Goal: Communication & Community: Share content

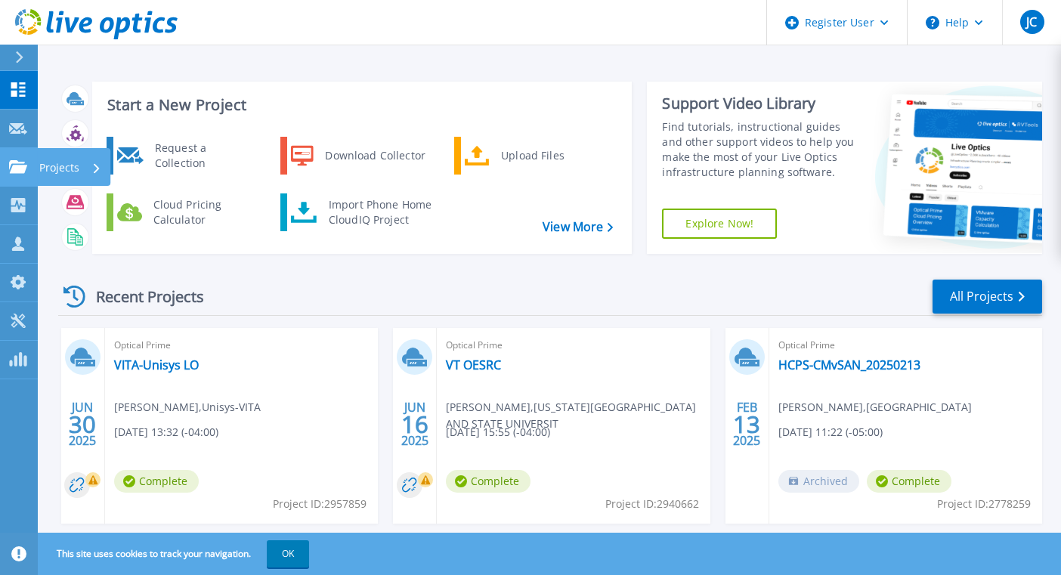
click at [70, 165] on p "Projects" at bounding box center [59, 167] width 40 height 39
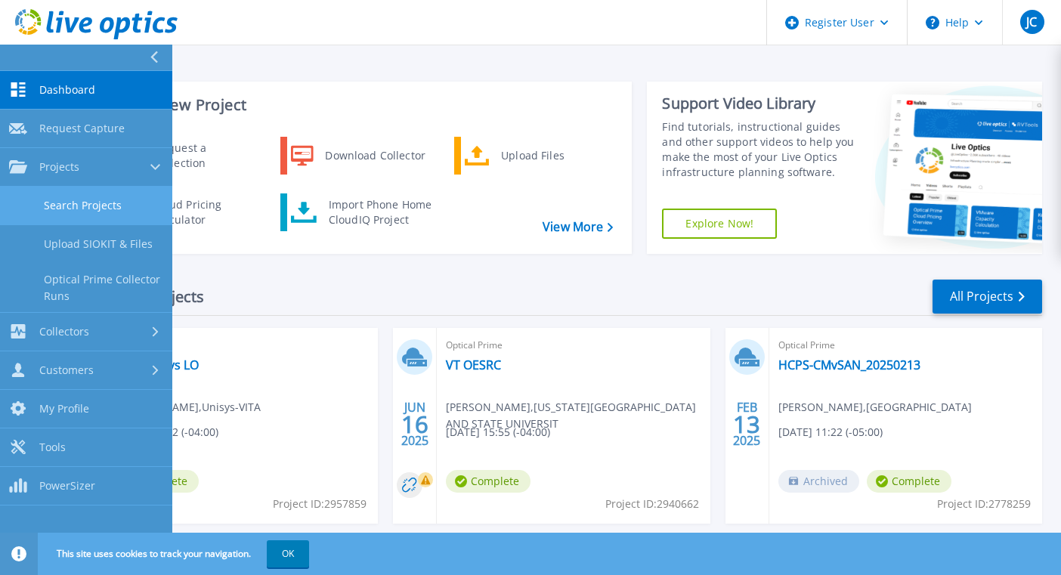
click at [94, 212] on link "Search Projects" at bounding box center [86, 206] width 172 height 39
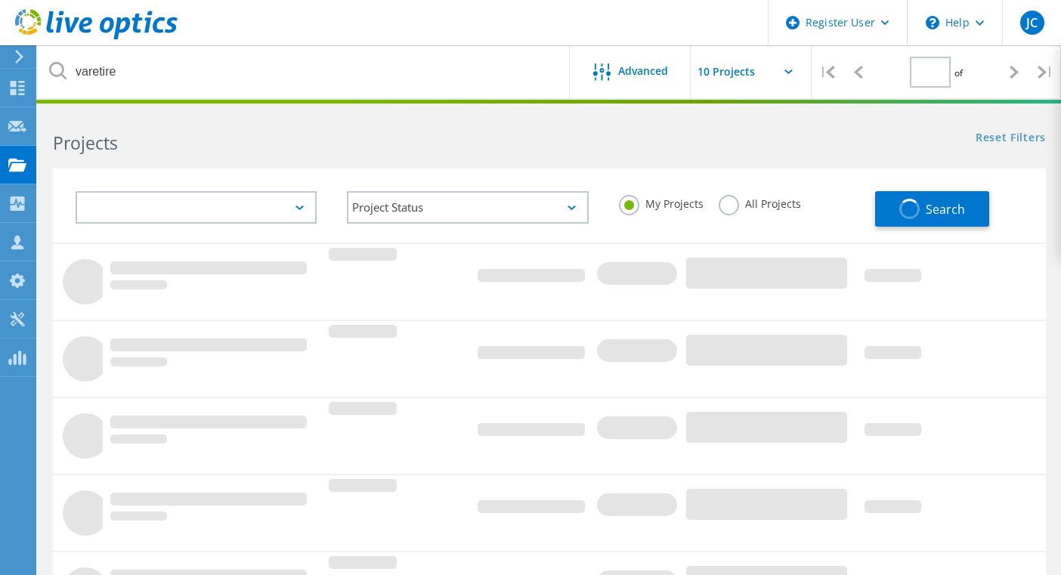
type input "1"
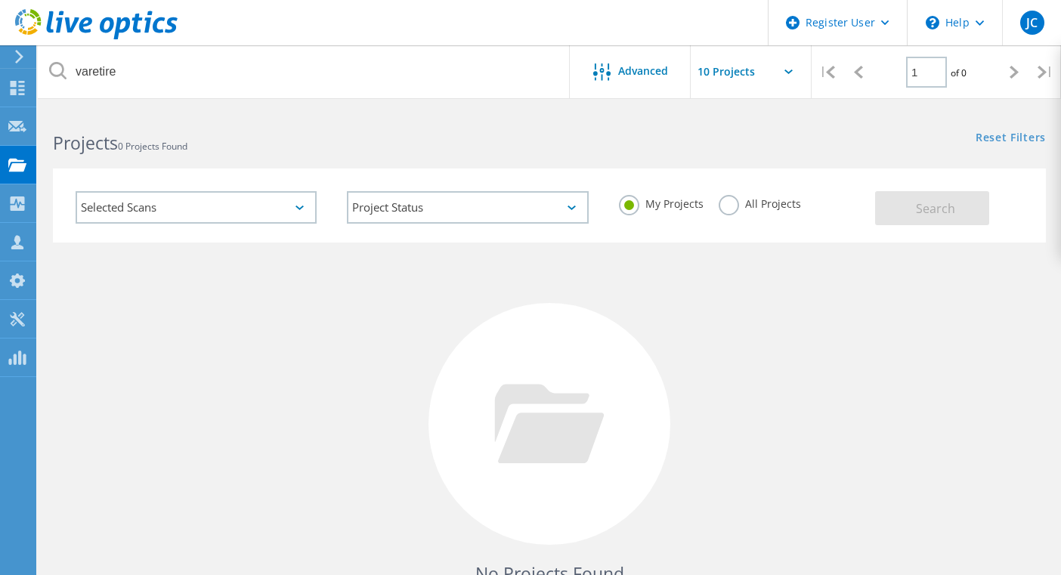
click at [257, 149] on h2 "Projects 0 Projects Found" at bounding box center [294, 143] width 482 height 25
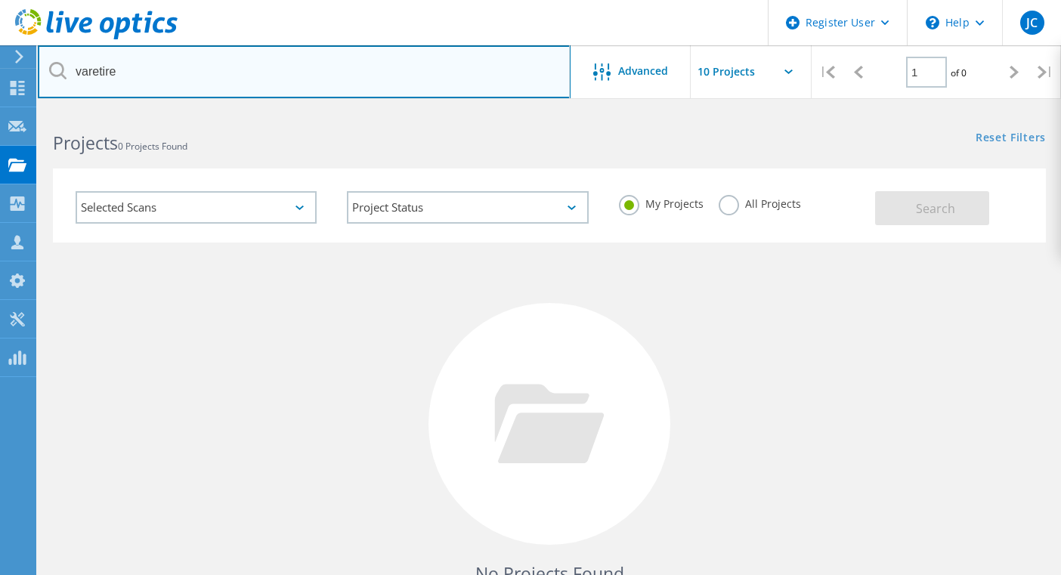
click at [194, 88] on input "varetire" at bounding box center [304, 71] width 533 height 53
drag, startPoint x: 177, startPoint y: 79, endPoint x: -8, endPoint y: 52, distance: 187.2
click at [0, 52] on html "Register User \n Help Explore Helpful Articles Contact Support JC Dell User Joh…" at bounding box center [530, 348] width 1061 height 696
type input "clancey"
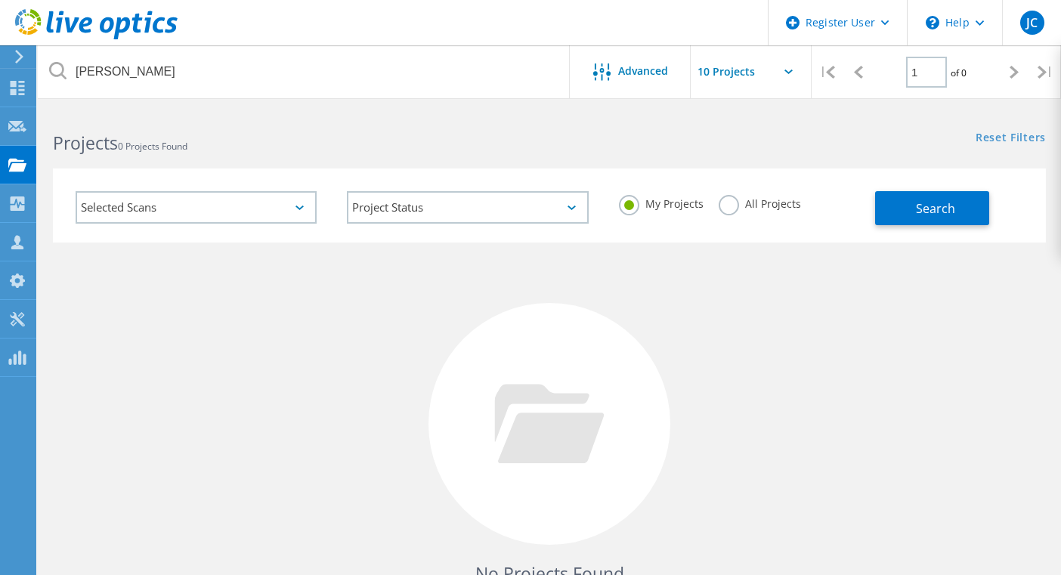
click at [723, 202] on label "All Projects" at bounding box center [760, 202] width 82 height 14
click at [0, 0] on input "All Projects" at bounding box center [0, 0] width 0 height 0
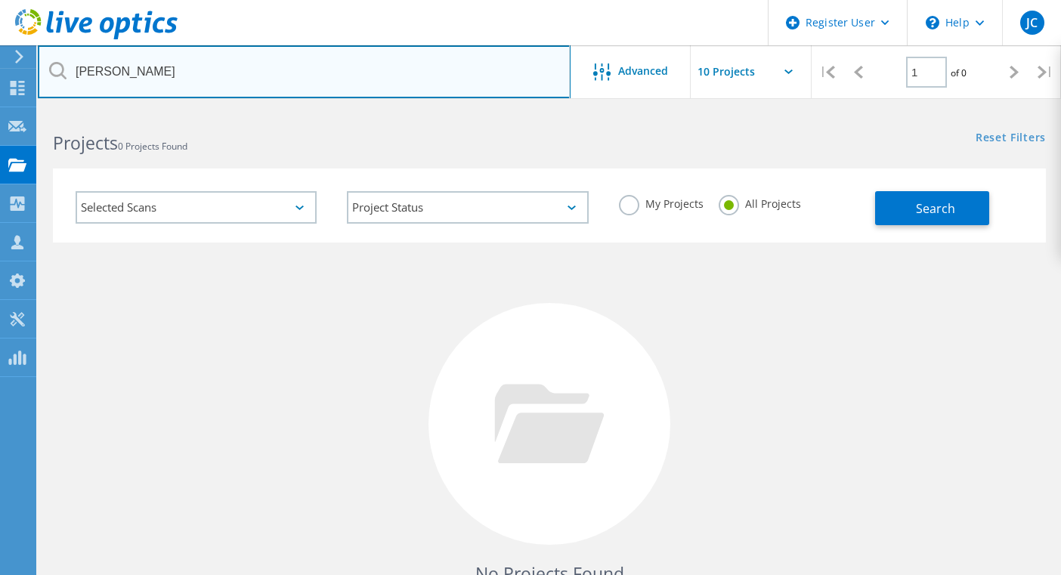
click at [197, 81] on input "clancey" at bounding box center [304, 71] width 533 height 53
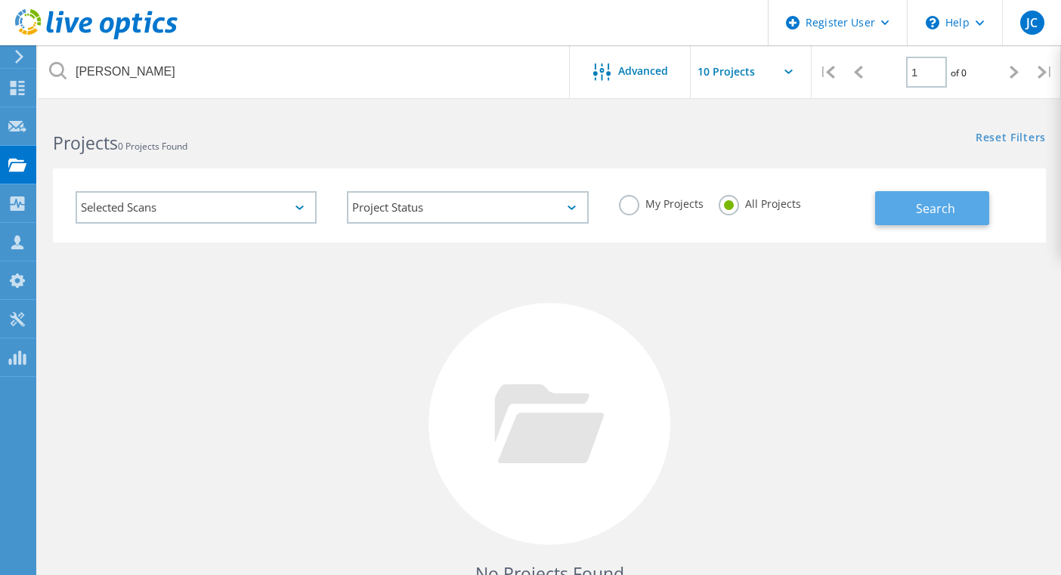
click at [920, 212] on span "Search" at bounding box center [935, 208] width 39 height 17
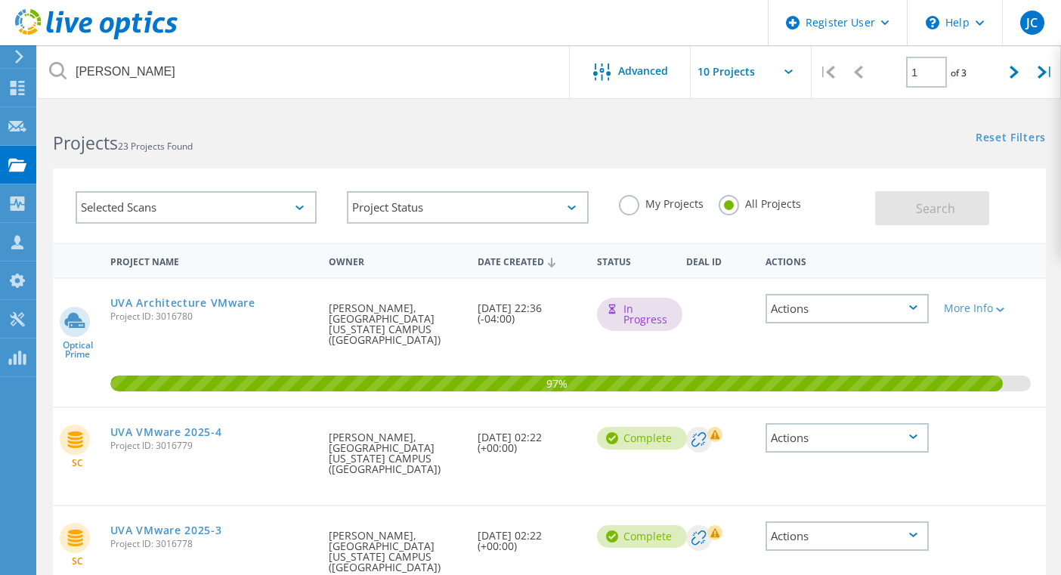
drag, startPoint x: 204, startPoint y: 325, endPoint x: 235, endPoint y: 322, distance: 31.1
click at [237, 316] on div "UVA Architecture VMware Project ID: 3016780" at bounding box center [212, 307] width 218 height 57
click at [1008, 310] on div "More Info" at bounding box center [976, 308] width 64 height 11
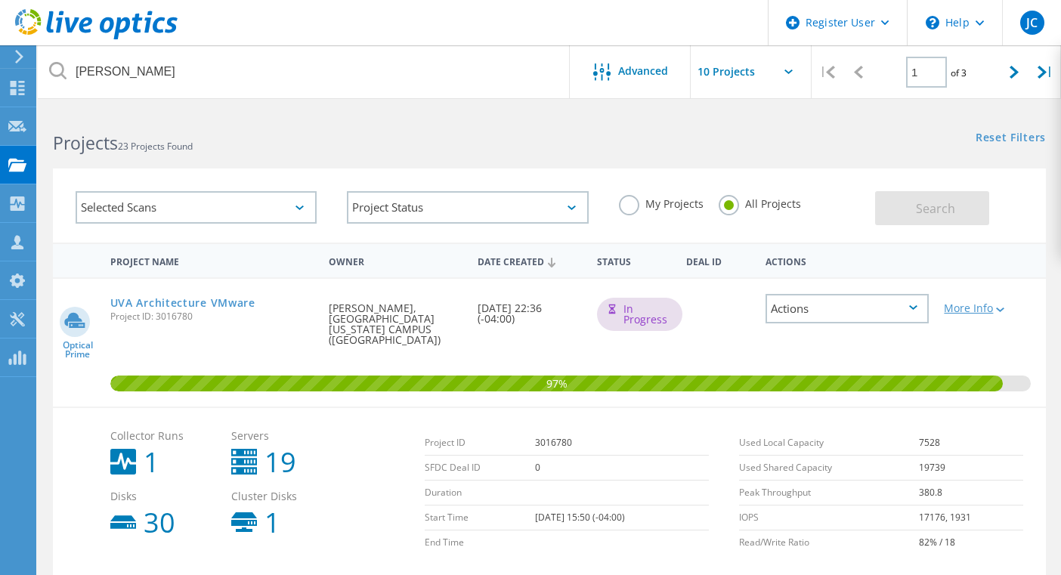
click at [1008, 308] on div "More Info" at bounding box center [976, 308] width 64 height 11
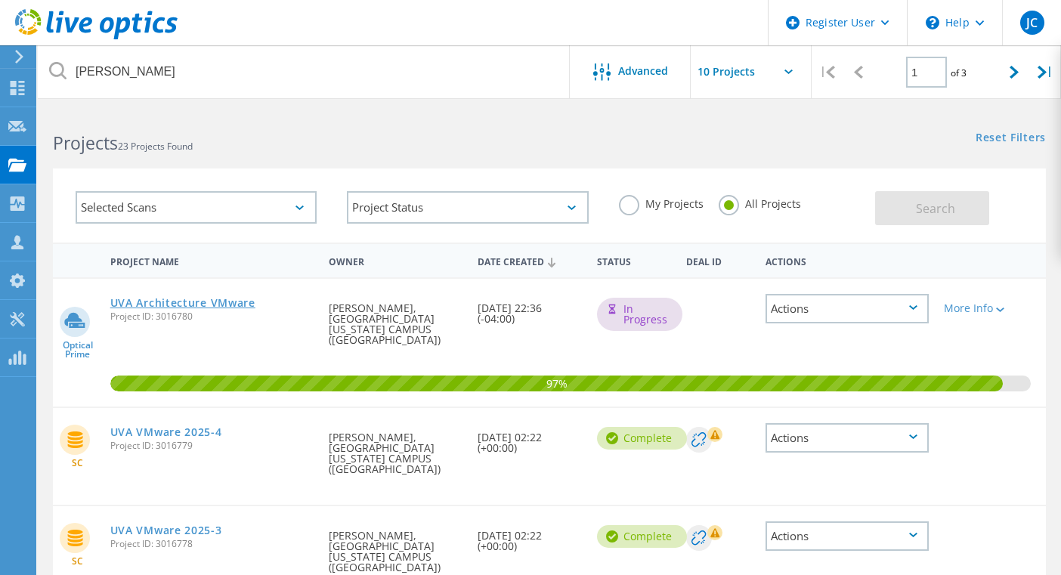
click at [181, 305] on link "UVA Architecture VMware" at bounding box center [182, 303] width 145 height 11
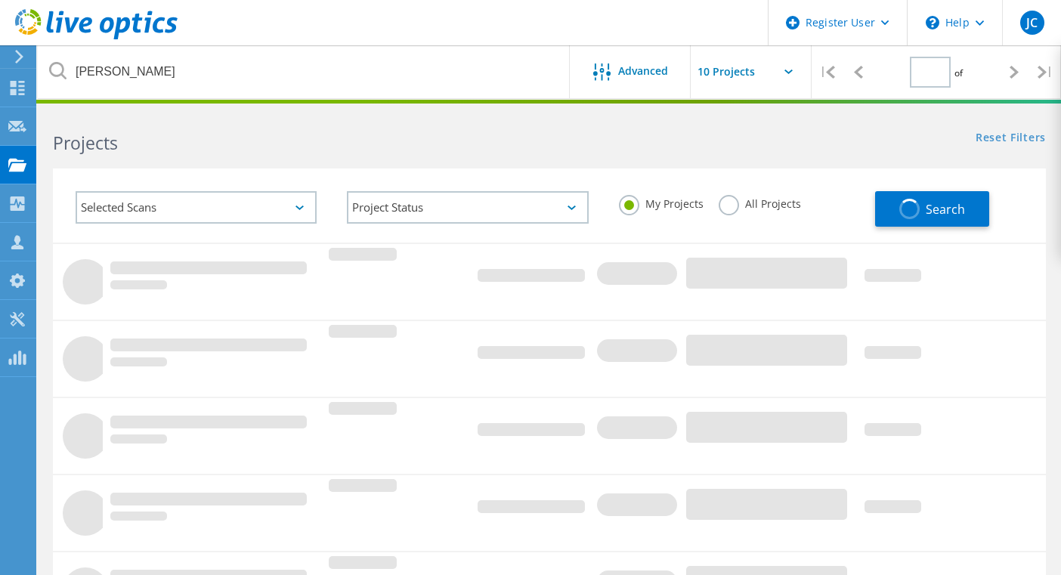
type input "1"
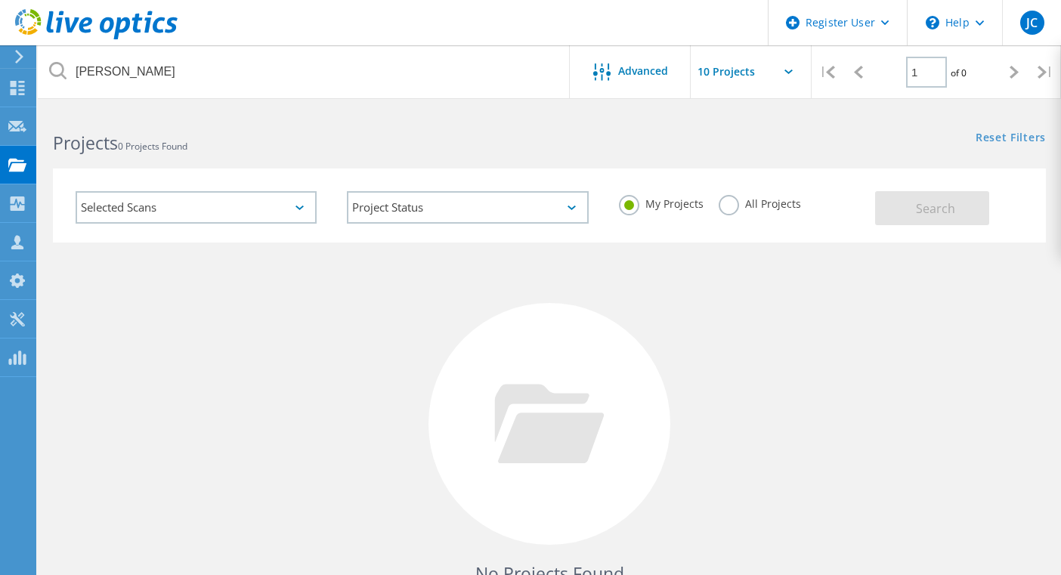
click at [724, 200] on label "All Projects" at bounding box center [760, 202] width 82 height 14
click at [0, 0] on input "All Projects" at bounding box center [0, 0] width 0 height 0
click at [928, 206] on span "Search" at bounding box center [935, 208] width 39 height 17
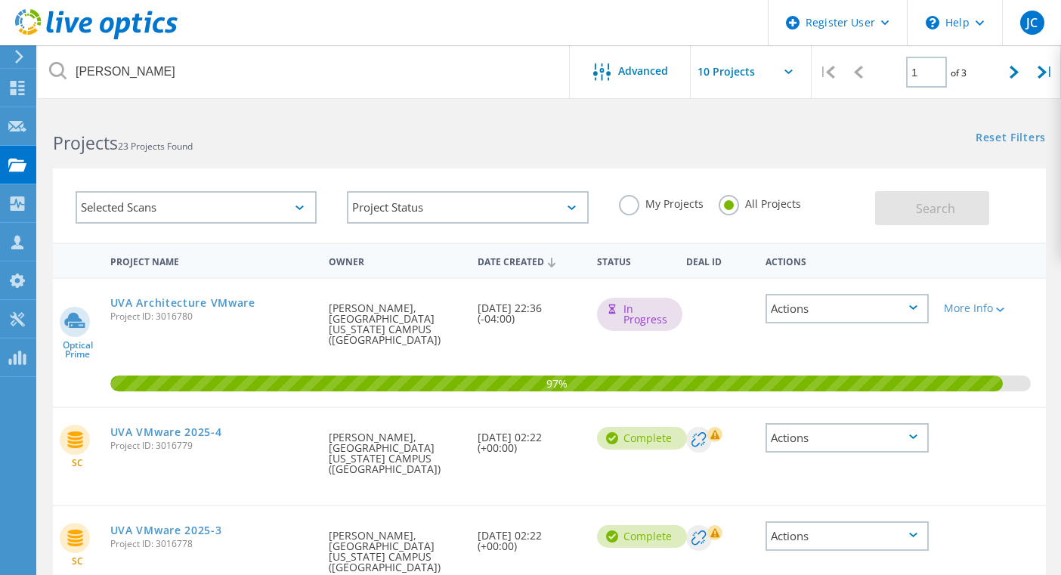
drag, startPoint x: 984, startPoint y: 312, endPoint x: 986, endPoint y: 324, distance: 12.3
click at [986, 324] on div "More Info" at bounding box center [976, 304] width 79 height 50
click at [928, 311] on div "Actions" at bounding box center [848, 308] width 164 height 29
click at [822, 333] on div "Share" at bounding box center [847, 332] width 161 height 23
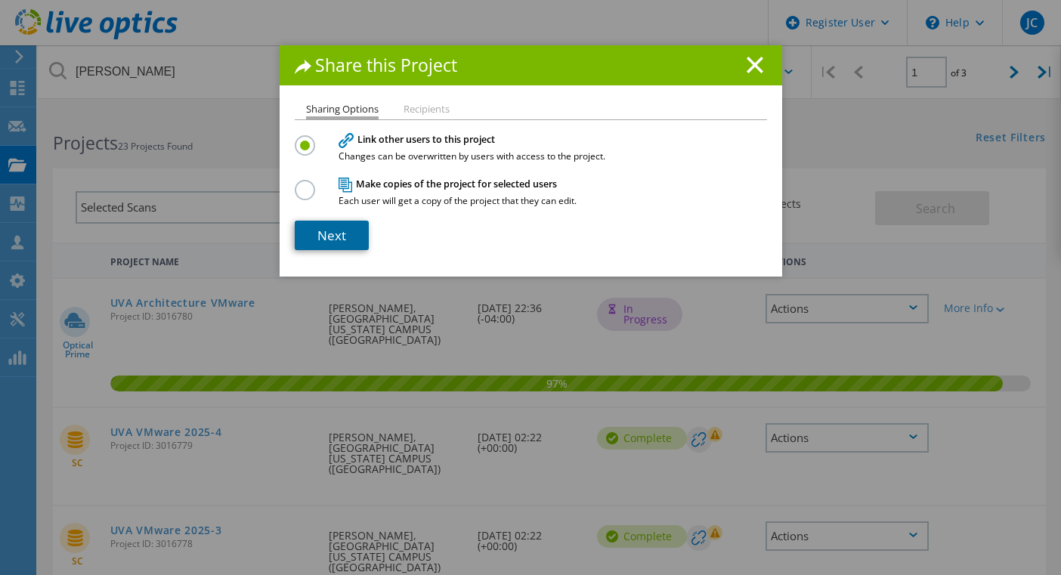
click at [326, 236] on link "Next" at bounding box center [332, 235] width 74 height 29
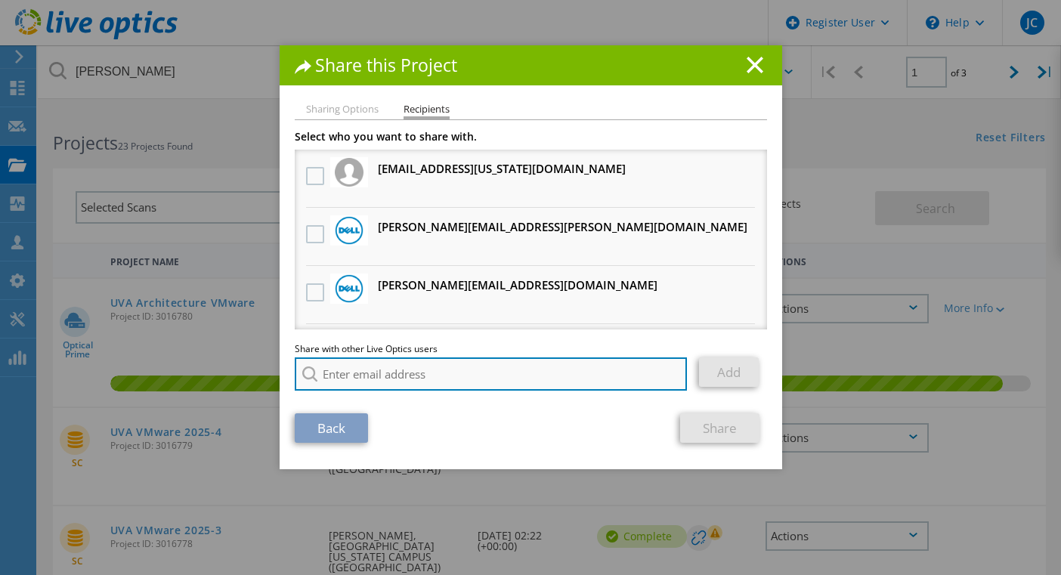
click at [406, 380] on input "search" at bounding box center [491, 374] width 393 height 33
type input "g"
paste input "[EMAIL_ADDRESS][DOMAIN_NAME]"
type input "[EMAIL_ADDRESS][DOMAIN_NAME]"
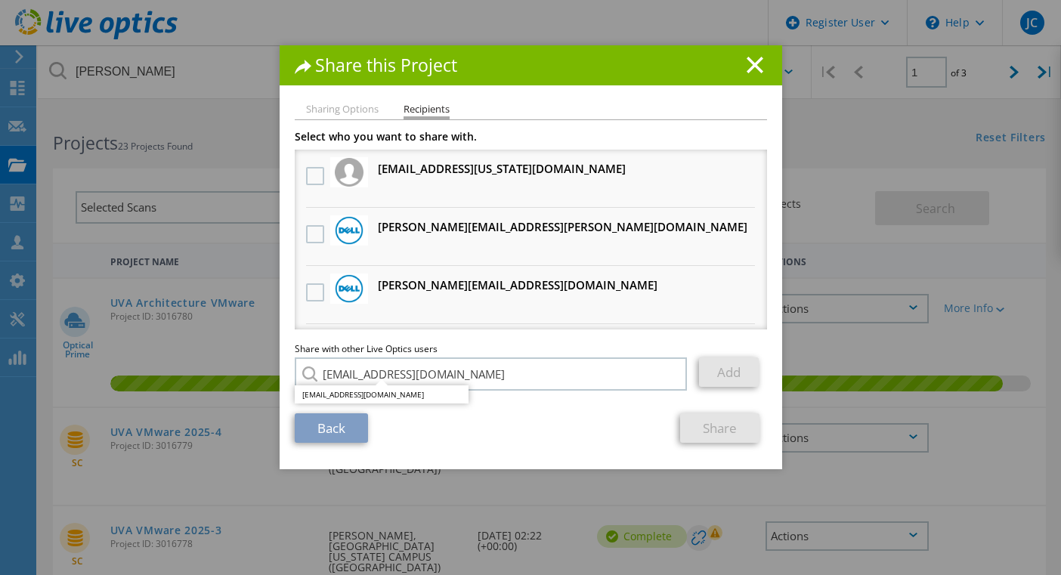
click at [473, 410] on section "Select who you want to share with. [EMAIL_ADDRESS][US_STATE][DOMAIN_NAME] Will …" at bounding box center [531, 287] width 472 height 311
click at [722, 383] on link "Add" at bounding box center [729, 372] width 60 height 29
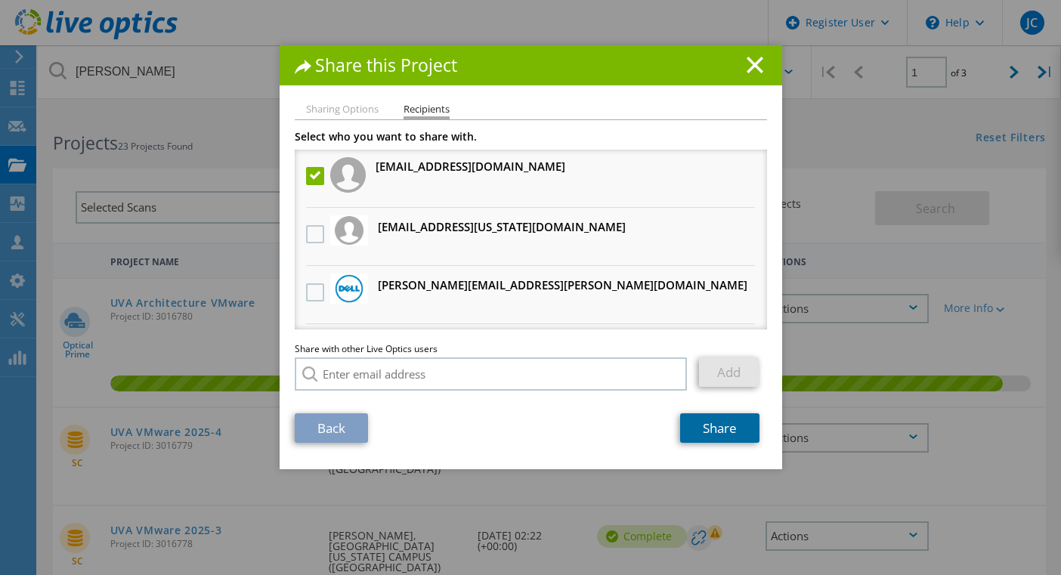
click at [753, 439] on link "Share" at bounding box center [719, 427] width 79 height 29
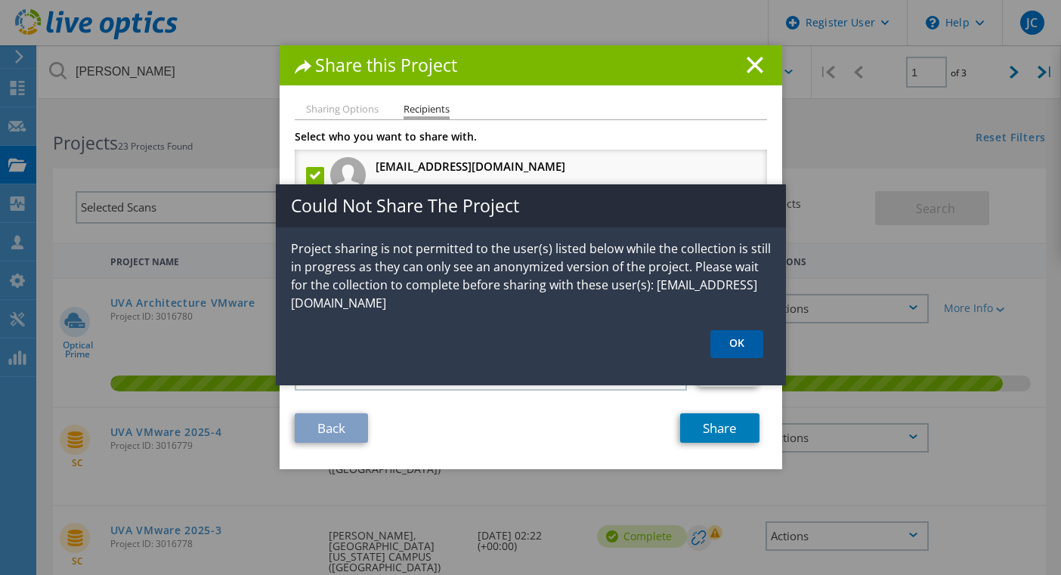
click at [754, 347] on link "OK" at bounding box center [737, 344] width 53 height 28
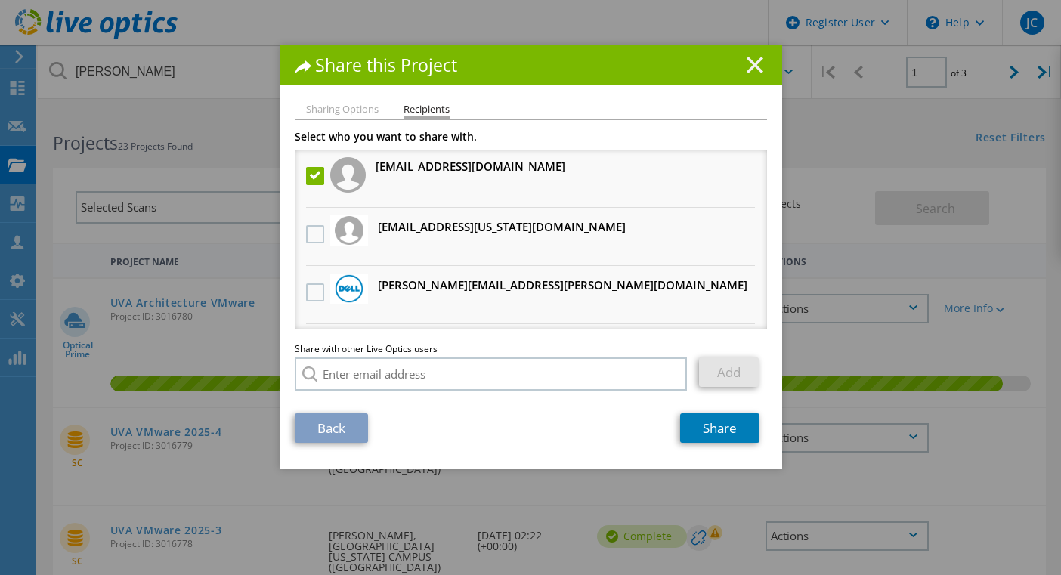
click at [748, 71] on line at bounding box center [755, 64] width 15 height 15
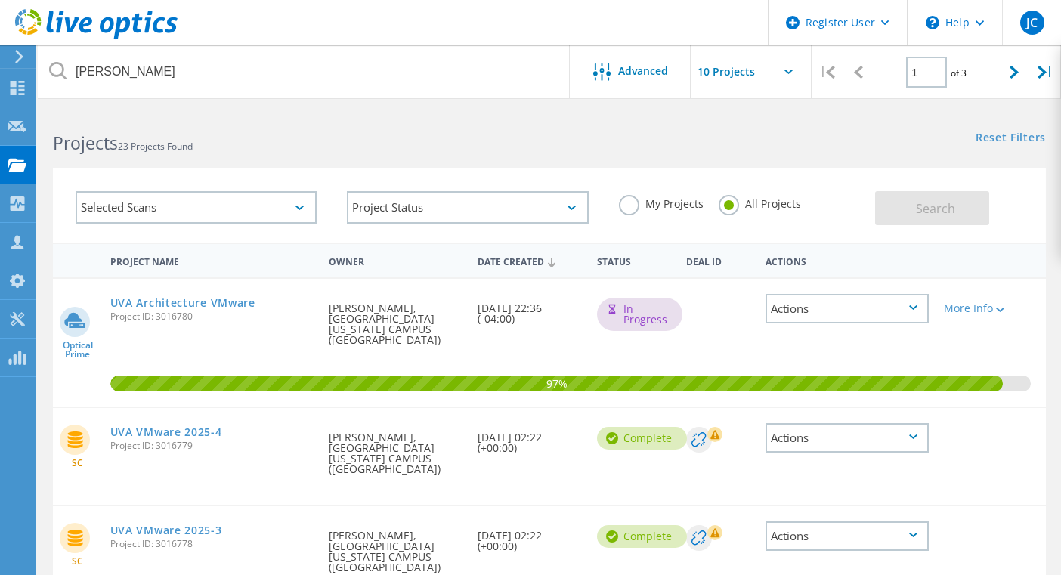
click at [195, 307] on link "UVA Architecture VMware" at bounding box center [182, 303] width 145 height 11
